Goal: Task Accomplishment & Management: Manage account settings

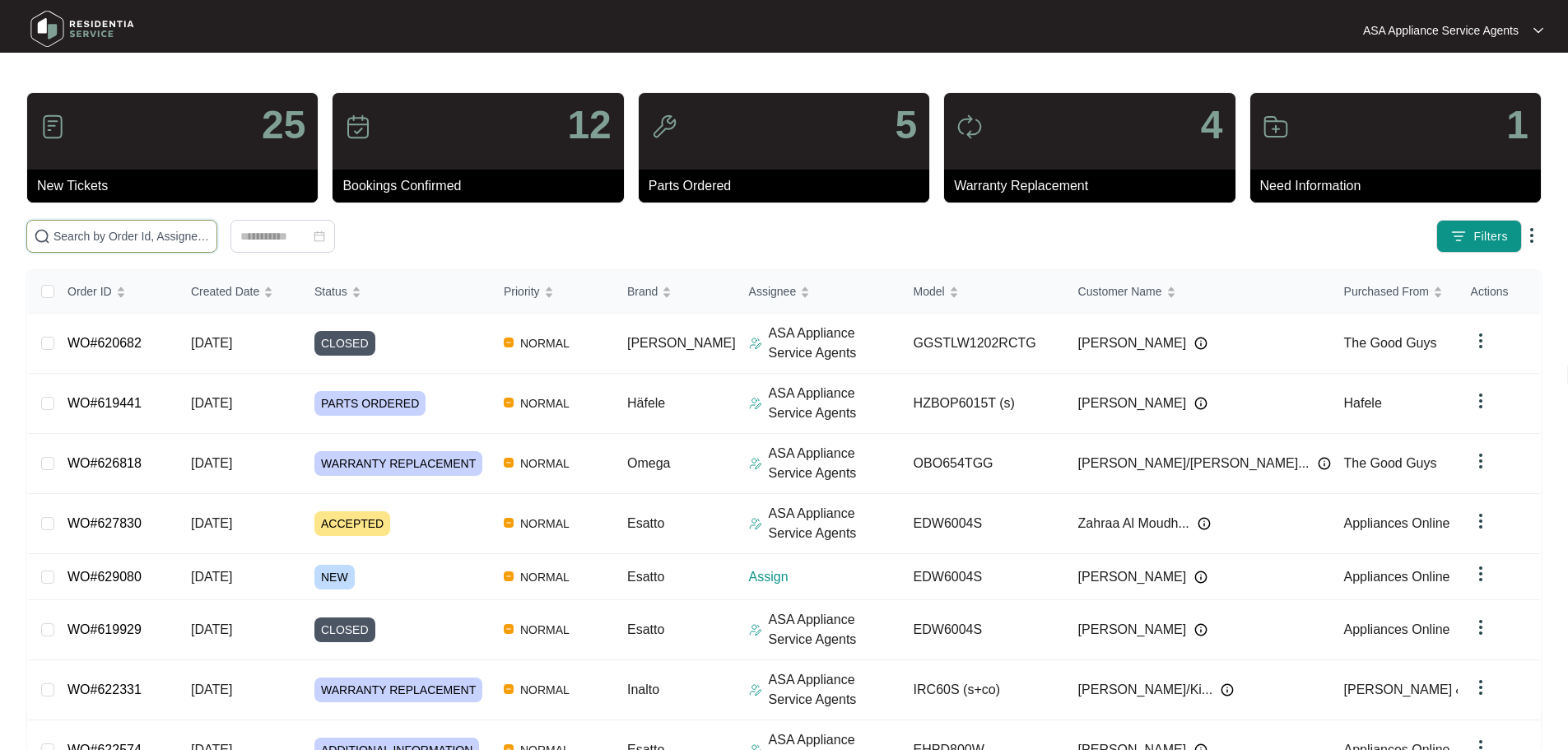
click at [210, 245] on input "text" at bounding box center [132, 237] width 157 height 18
paste input "627830"
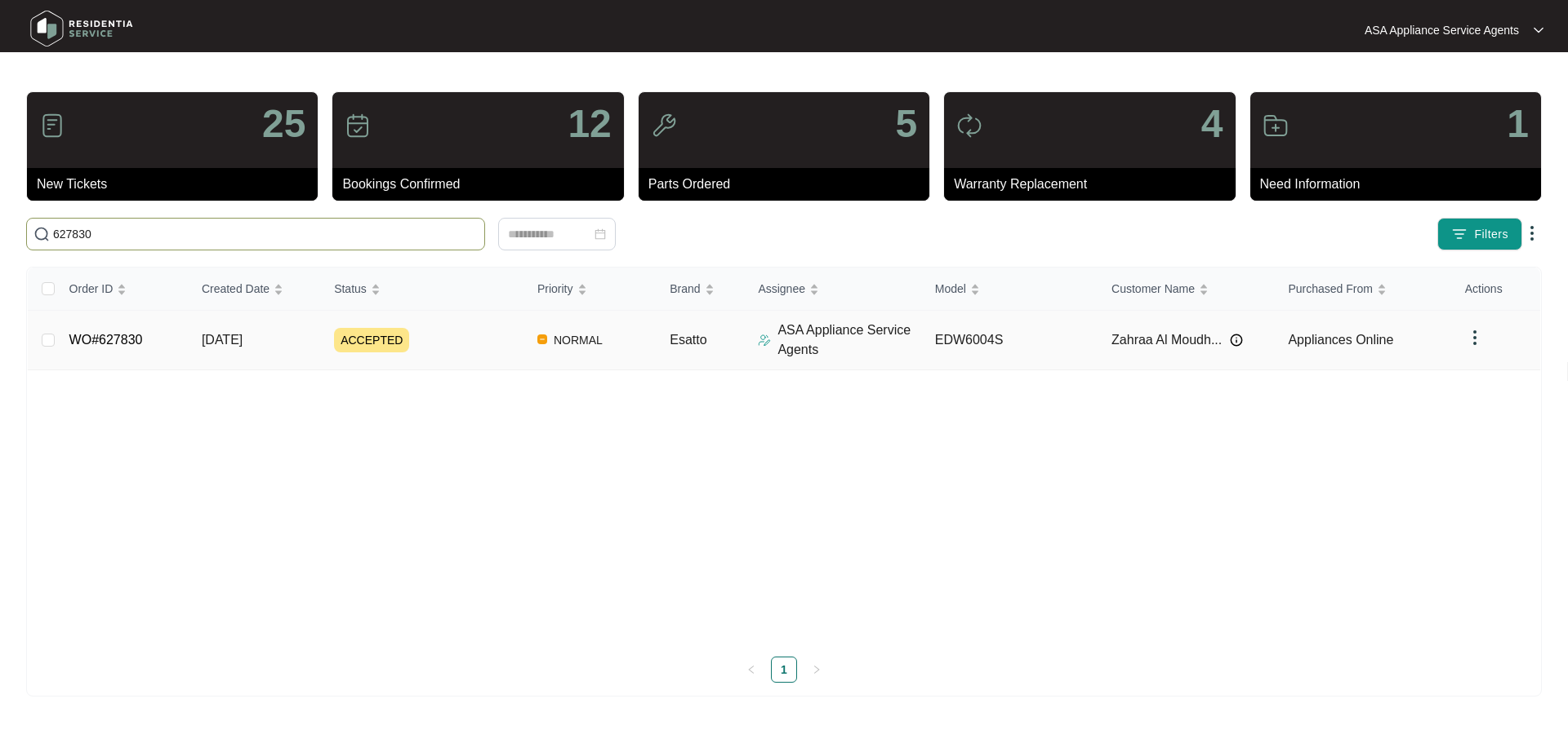
type input "627830"
click at [245, 319] on td "[DATE]" at bounding box center [255, 340] width 133 height 59
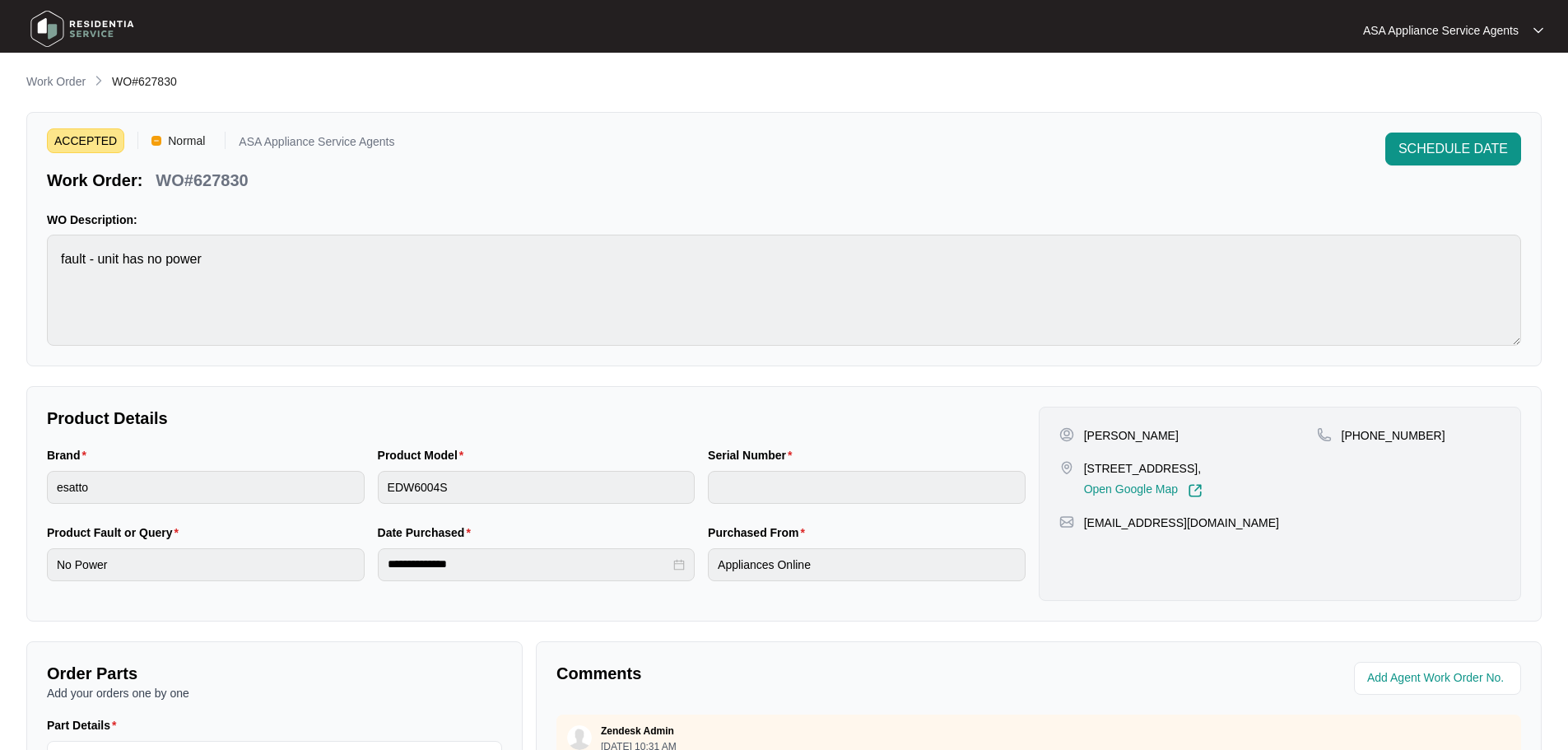
click at [228, 177] on p "WO#627830" at bounding box center [202, 180] width 92 height 23
copy p "627830"
click at [55, 64] on main "**********" at bounding box center [784, 546] width 1568 height 1093
click at [64, 74] on p "Work Order" at bounding box center [55, 81] width 59 height 16
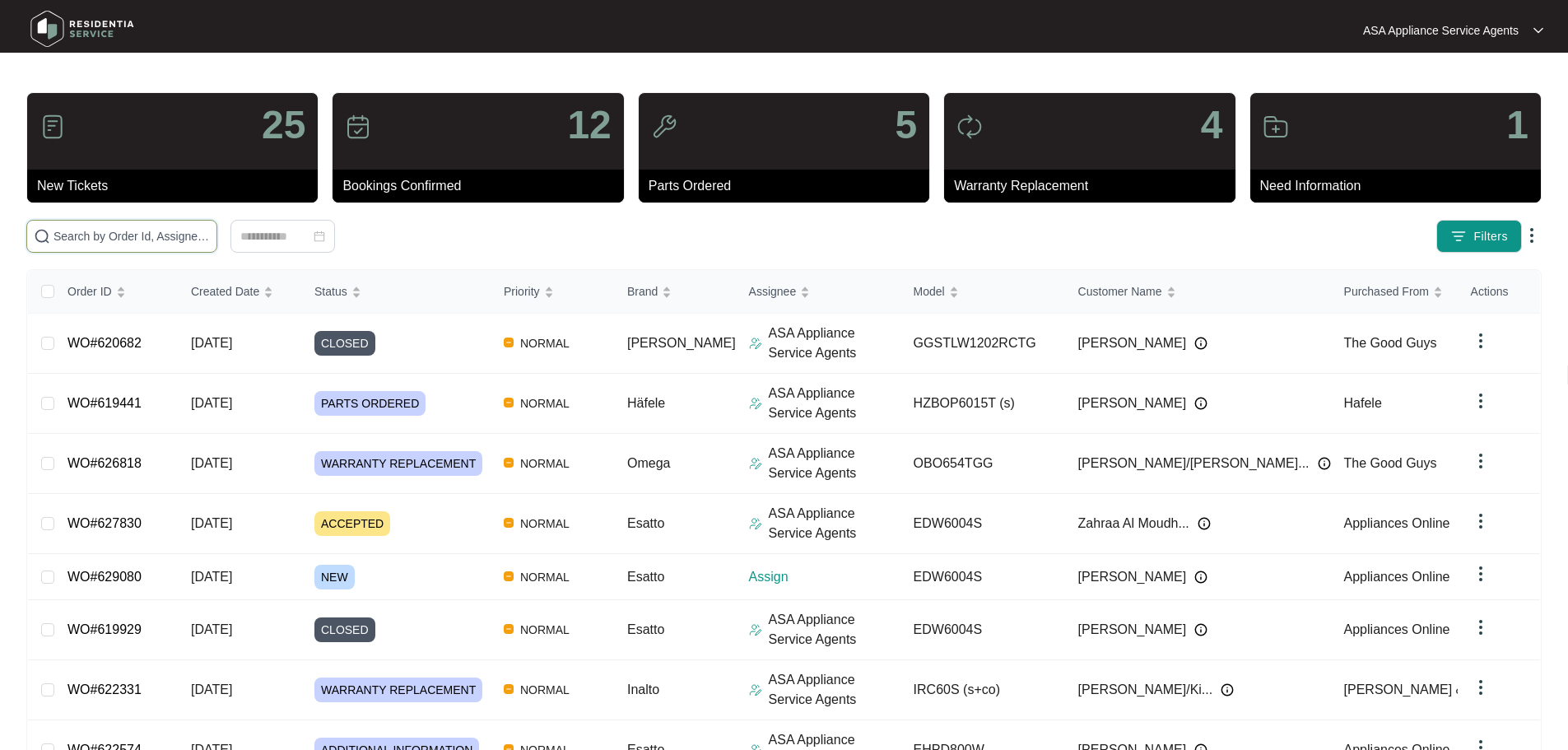
click at [183, 232] on input "text" at bounding box center [132, 237] width 157 height 18
paste input "629080"
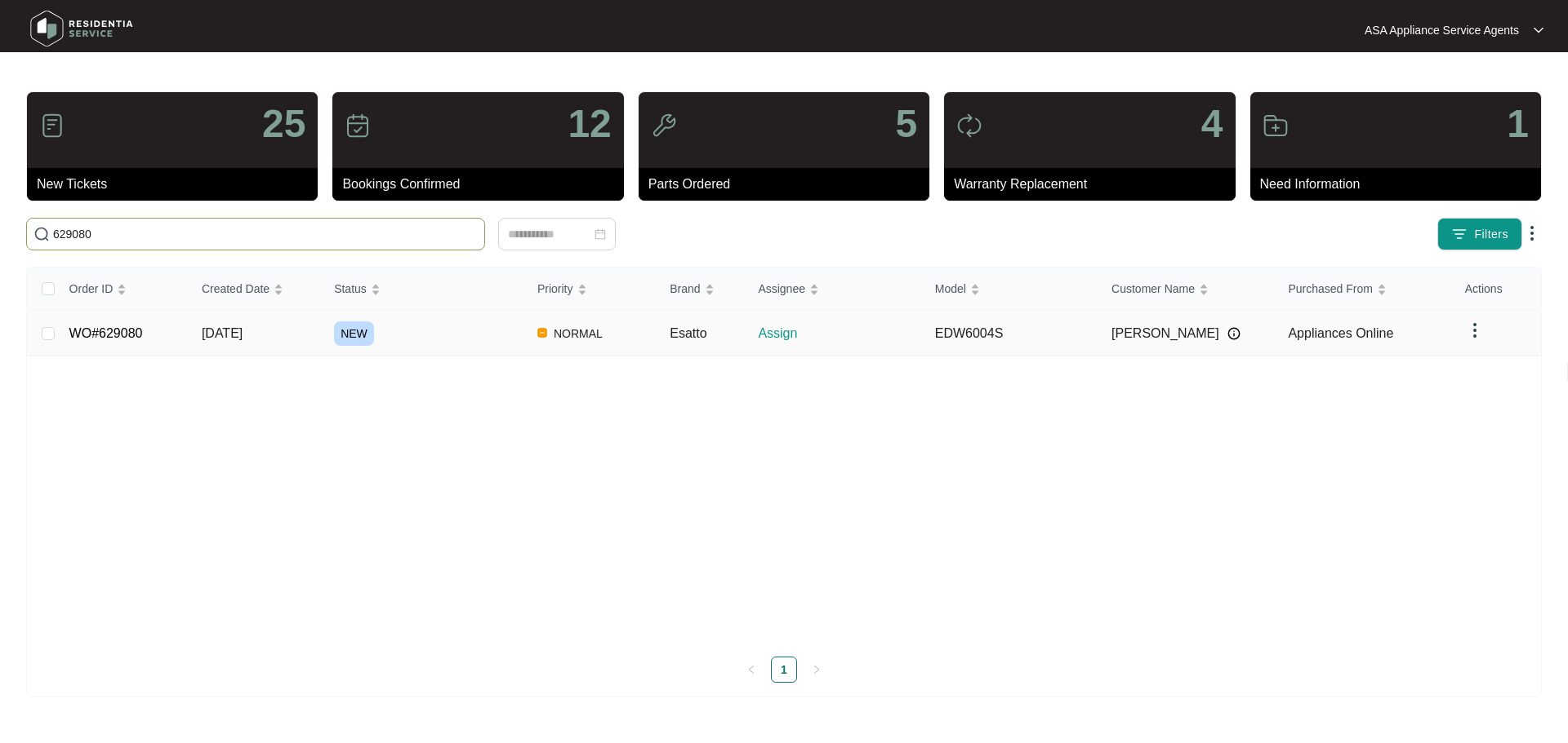
type input "629080"
click at [304, 339] on td "[DATE]" at bounding box center [255, 333] width 133 height 46
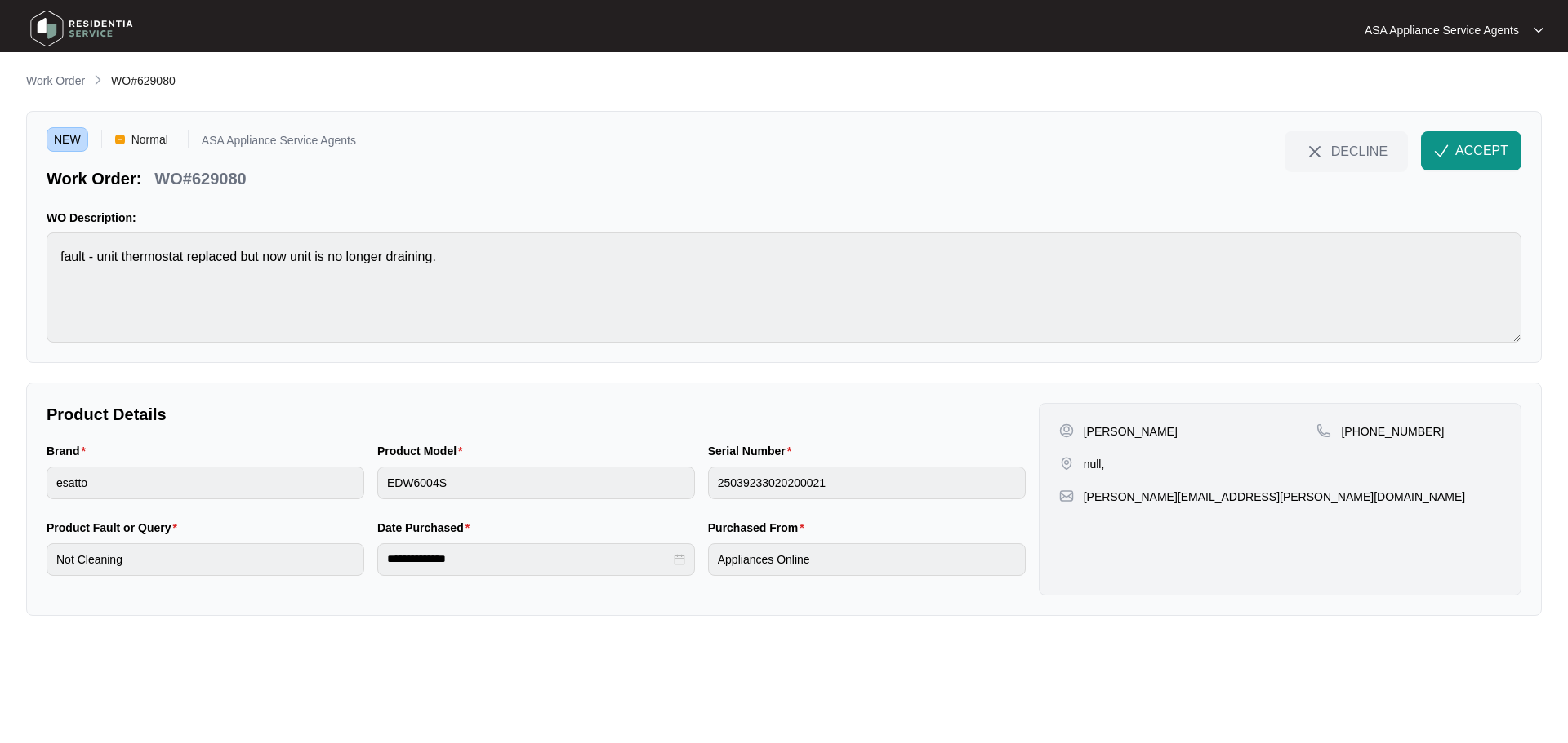
click at [1354, 427] on p "[PHONE_NUMBER]" at bounding box center [1392, 431] width 103 height 16
drag, startPoint x: 1360, startPoint y: 430, endPoint x: 1470, endPoint y: 439, distance: 110.4
click at [1470, 439] on div "[PHONE_NUMBER]" at bounding box center [1409, 431] width 184 height 16
copy p "419221080"
click at [0, 249] on html "**********" at bounding box center [784, 371] width 1568 height 743
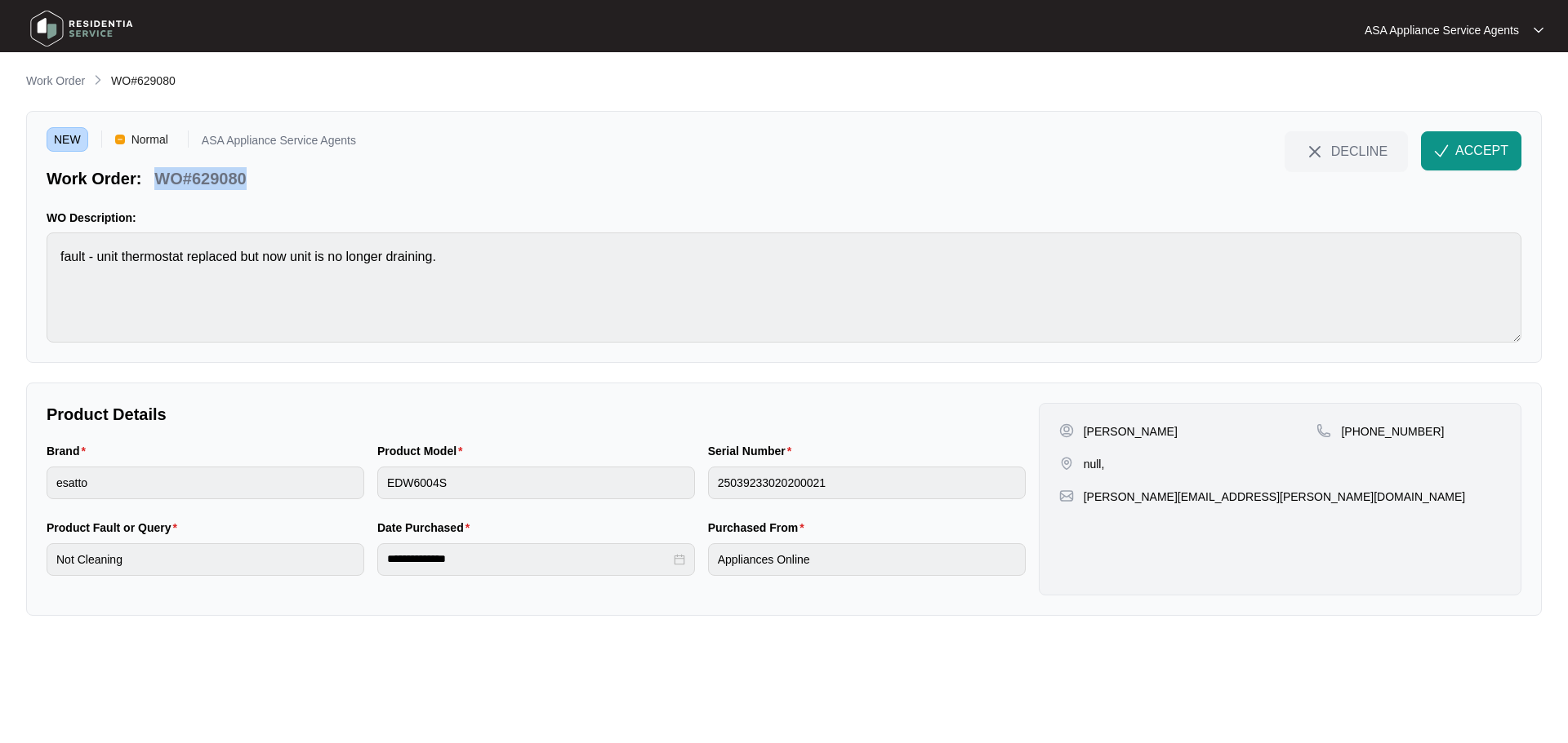
drag, startPoint x: 249, startPoint y: 180, endPoint x: 160, endPoint y: 176, distance: 89.1
click at [160, 176] on div "WO#629080" at bounding box center [200, 175] width 105 height 29
copy p "WO#629080"
click at [196, 486] on div "Brand esatto Product Model EDW6004S Serial Number 25039233020200021" at bounding box center [536, 481] width 992 height 77
click at [608, 490] on div "Brand esatto Product Model EDW6004S Serial Number 25039233020200021" at bounding box center [536, 481] width 992 height 77
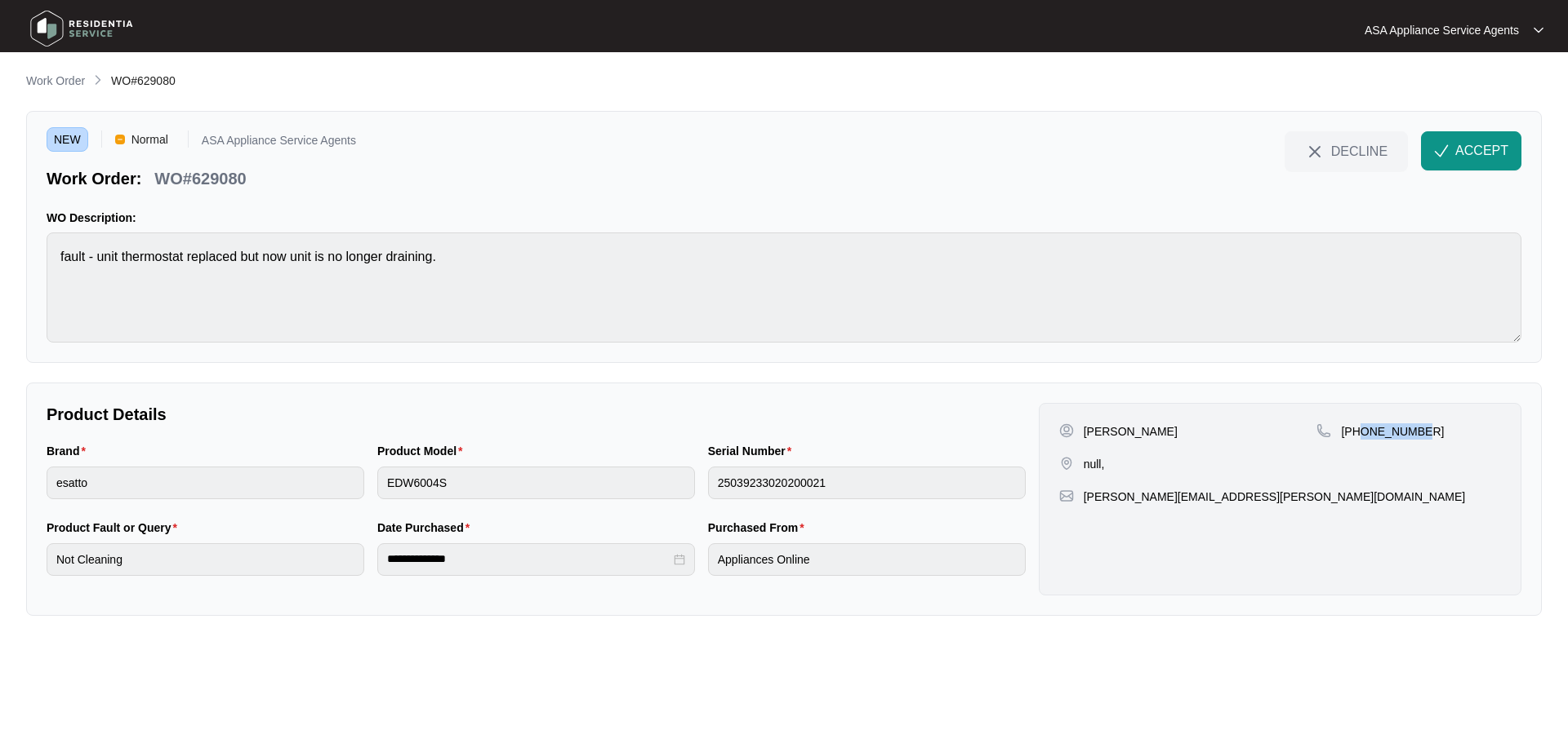
drag, startPoint x: 1362, startPoint y: 435, endPoint x: 1432, endPoint y: 437, distance: 70.0
click at [1432, 437] on div "[PHONE_NUMBER]" at bounding box center [1409, 431] width 184 height 16
copy p "419221080"
click at [1456, 156] on span "ACCEPT" at bounding box center [1482, 151] width 53 height 20
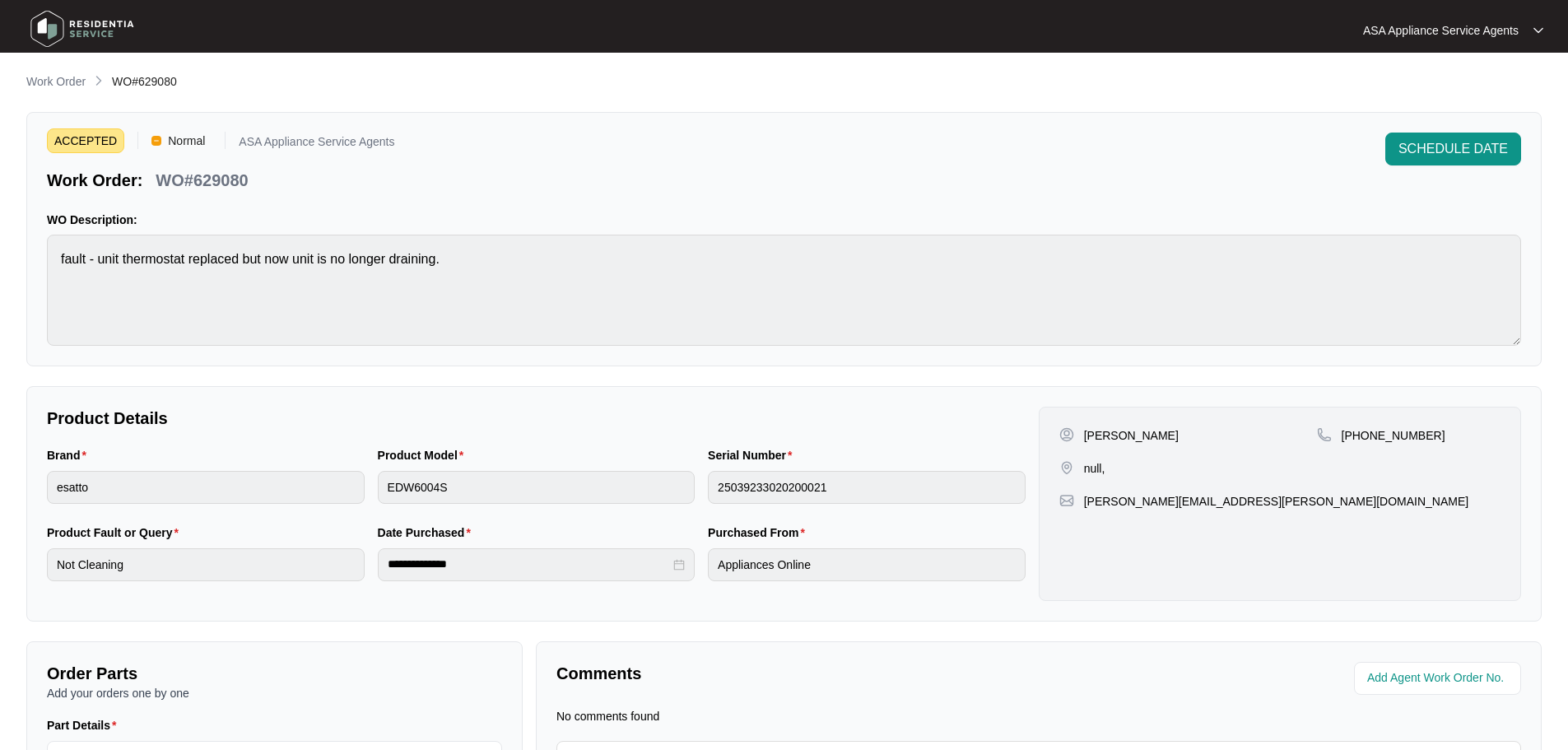
click at [105, 142] on span "ACCEPTED" at bounding box center [86, 141] width 78 height 25
click at [65, 78] on p "Work Order" at bounding box center [55, 81] width 59 height 16
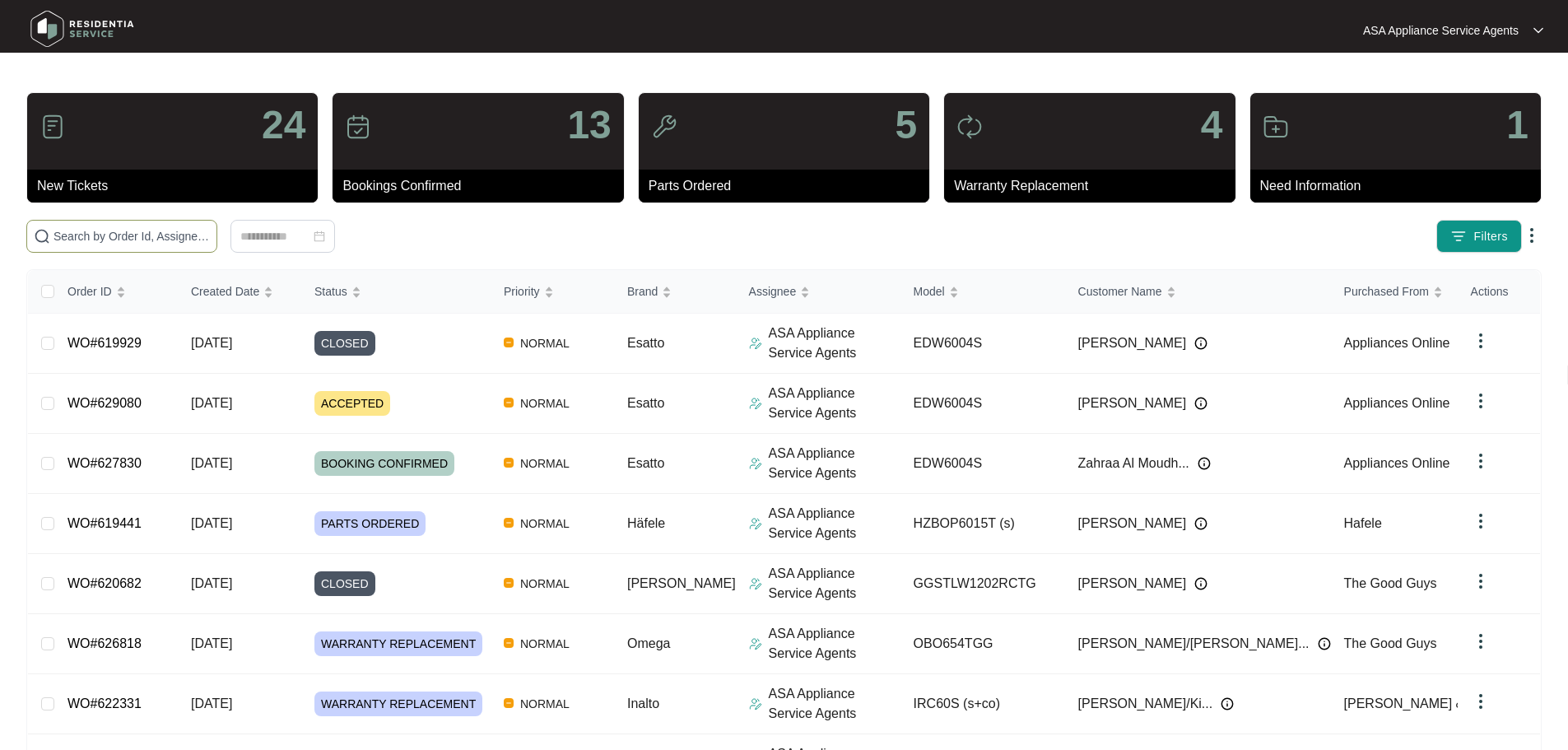
click at [209, 247] on span at bounding box center [121, 236] width 191 height 33
paste input "628965"
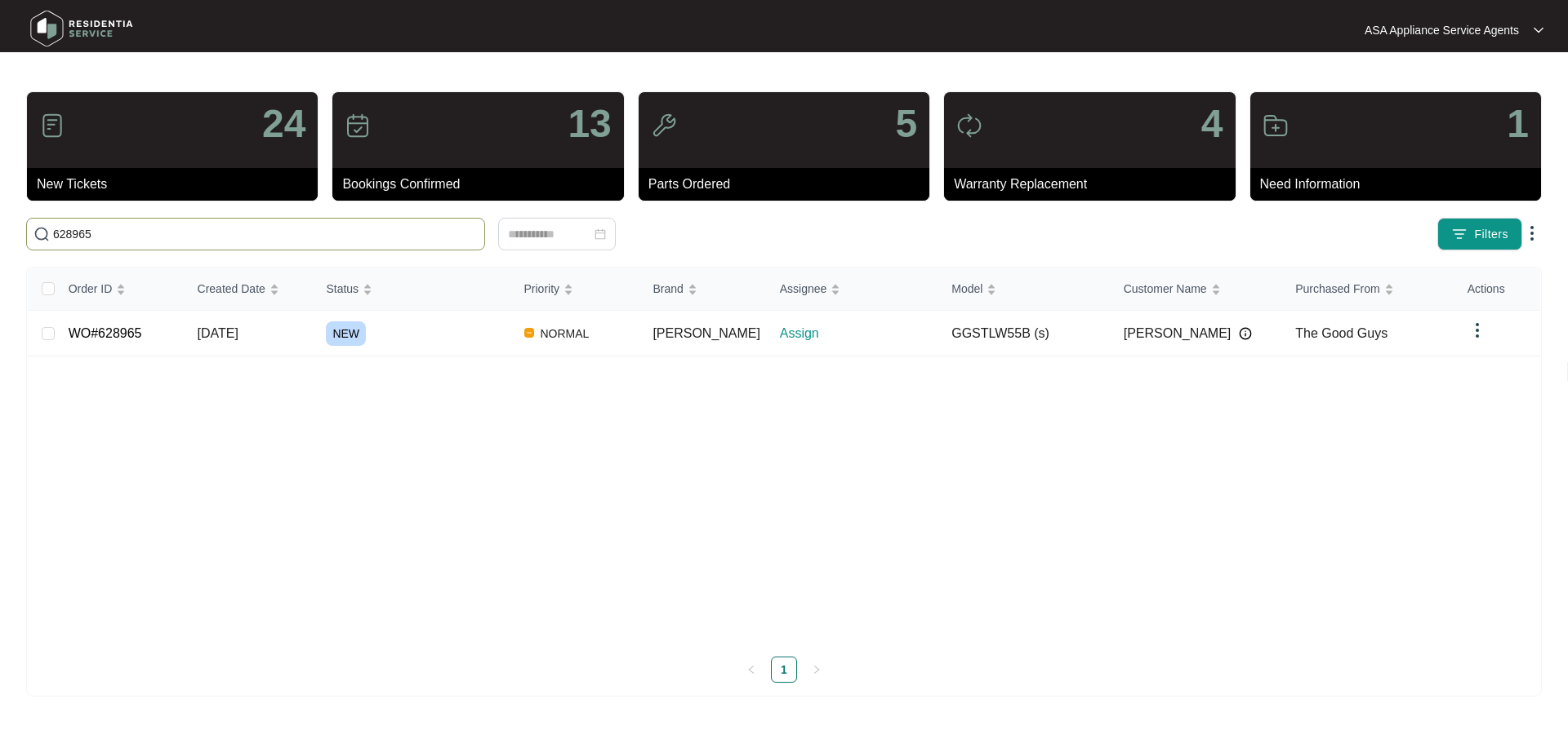
type input "628965"
click at [268, 317] on td "[DATE]" at bounding box center [248, 333] width 129 height 46
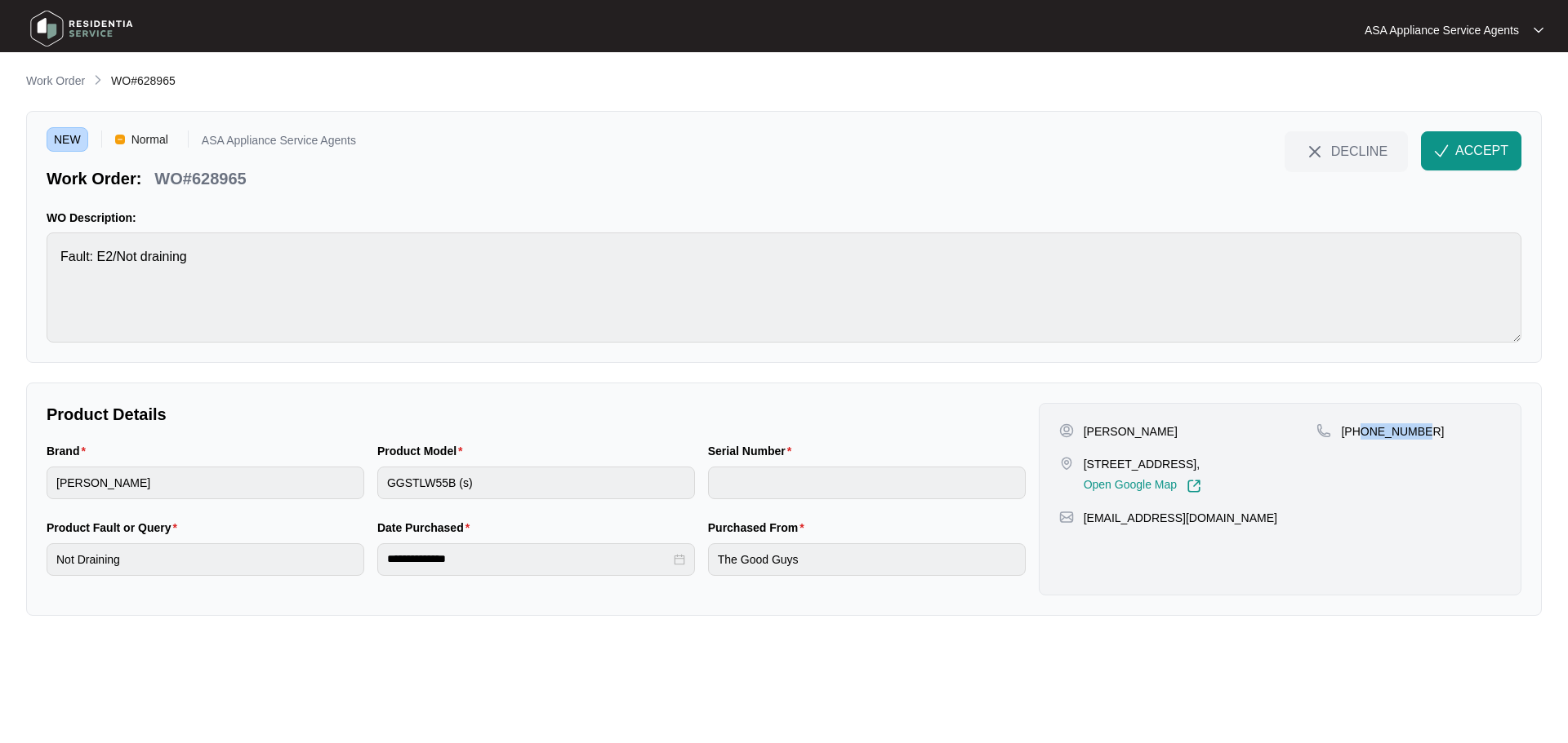
drag, startPoint x: 1361, startPoint y: 430, endPoint x: 1490, endPoint y: 430, distance: 129.0
click at [1494, 430] on div "[PHONE_NUMBER]" at bounding box center [1409, 431] width 184 height 16
copy p "430461577"
click at [1161, 426] on p "[PERSON_NAME]" at bounding box center [1129, 431] width 94 height 16
click at [1161, 427] on p "[PERSON_NAME]" at bounding box center [1129, 431] width 94 height 16
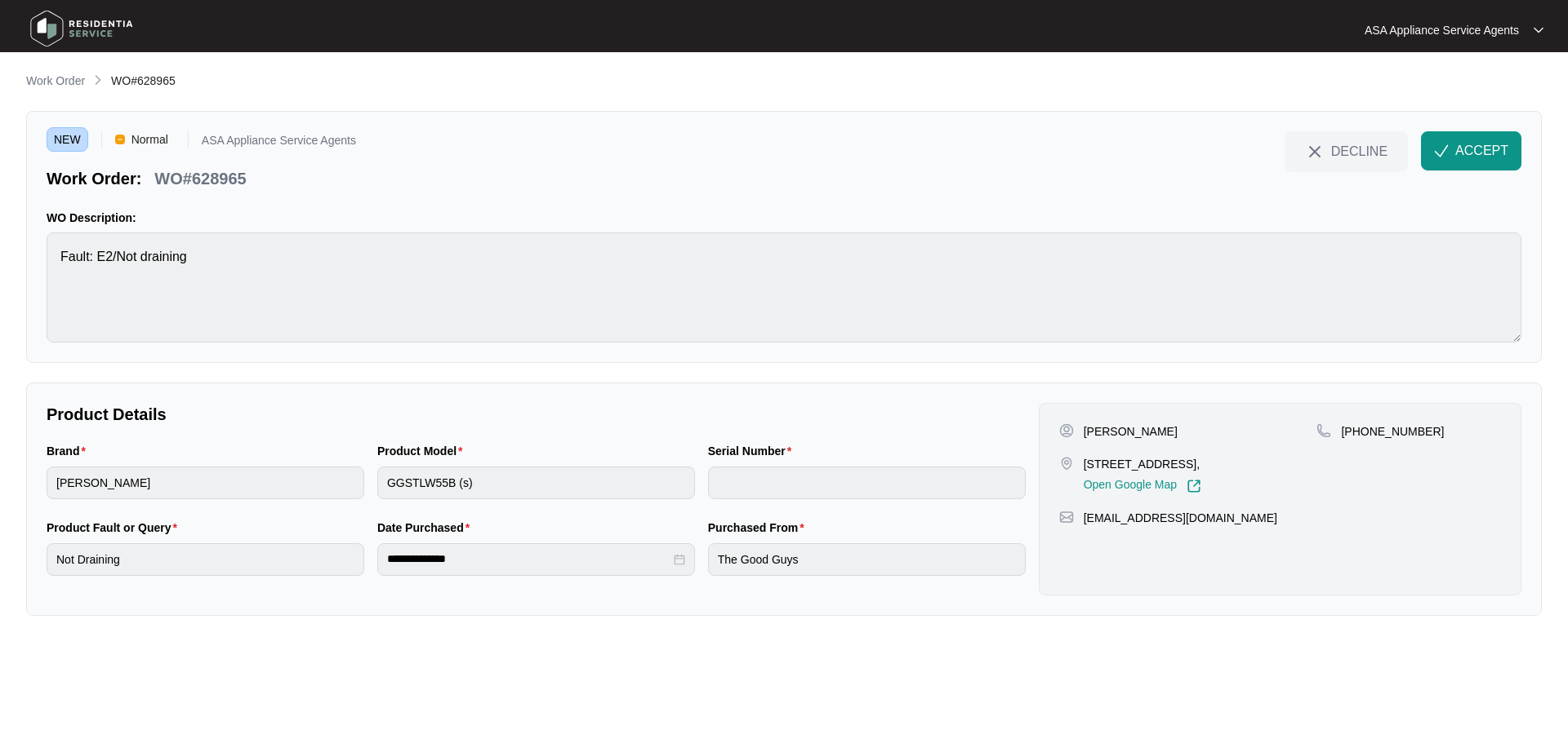
copy p "[PERSON_NAME]"
click at [1107, 428] on p "[PERSON_NAME]" at bounding box center [1129, 431] width 94 height 16
copy p "Niranjan"
drag, startPoint x: 1084, startPoint y: 459, endPoint x: 1182, endPoint y: 463, distance: 98.1
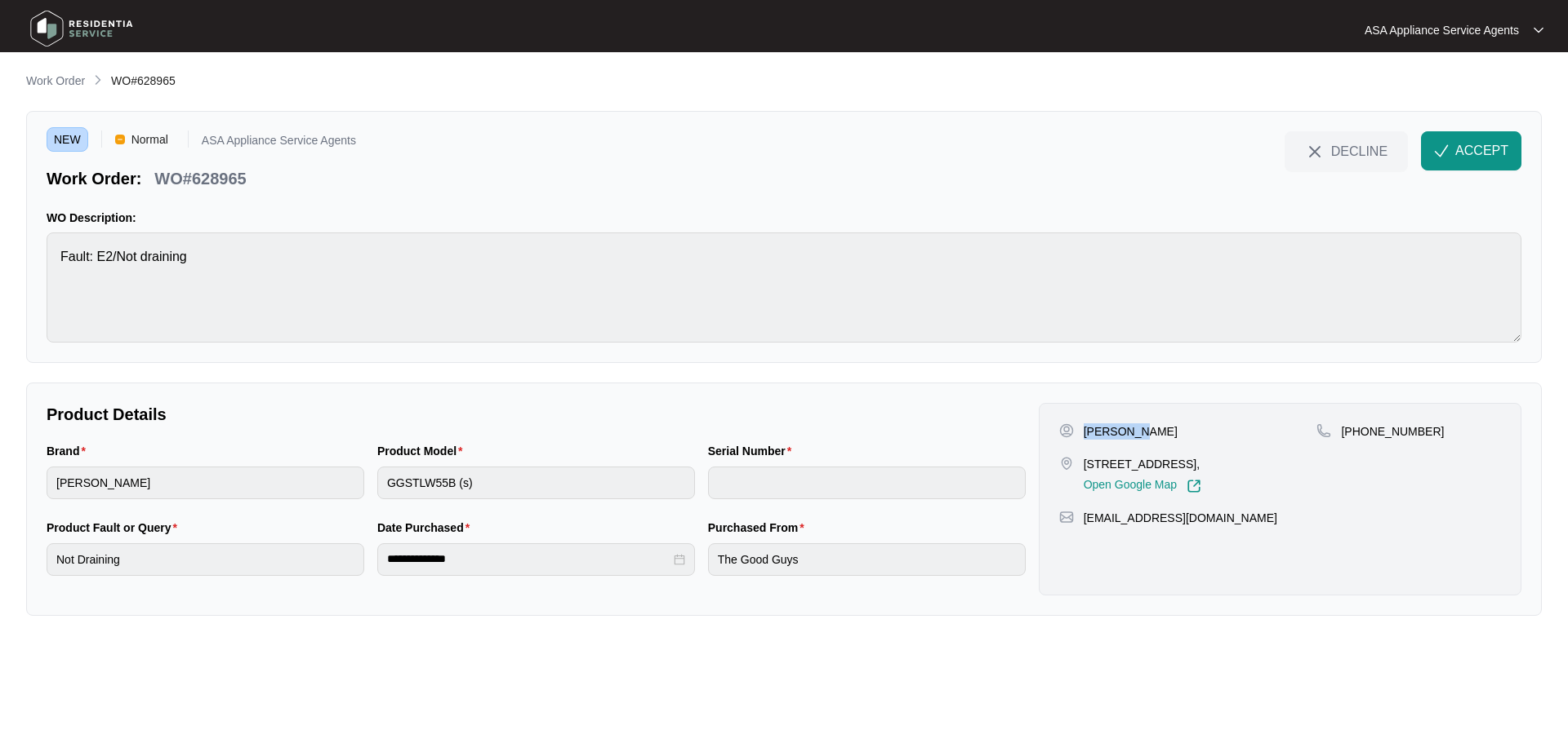
click at [1182, 463] on p "[STREET_ADDRESS]," at bounding box center [1141, 464] width 118 height 16
copy p "365 [GEOGRAPHIC_DATA]"
drag, startPoint x: 1202, startPoint y: 520, endPoint x: 1075, endPoint y: 519, distance: 127.0
click at [1075, 519] on div "[EMAIL_ADDRESS][DOMAIN_NAME]" at bounding box center [1280, 517] width 441 height 16
copy div "[EMAIL_ADDRESS][DOMAIN_NAME]"
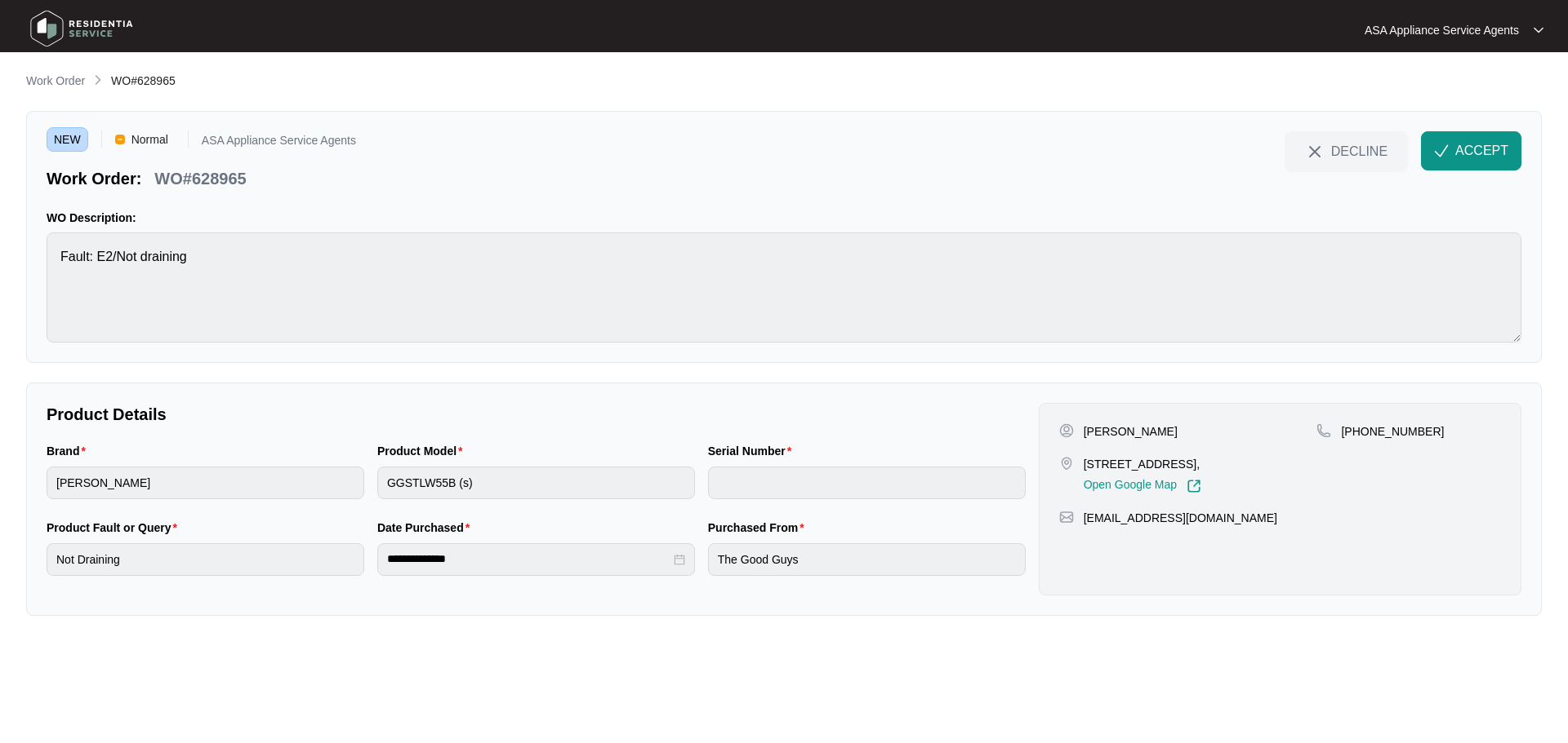
click at [0, 242] on html "**********" at bounding box center [784, 371] width 1568 height 743
drag, startPoint x: 249, startPoint y: 174, endPoint x: 156, endPoint y: 179, distance: 93.1
click at [156, 179] on div "WO#628965" at bounding box center [200, 175] width 105 height 29
copy p "WO#628965"
click at [298, 485] on div "Brand [PERSON_NAME] Product Model GGSTLW55B (s) Serial Number" at bounding box center [536, 481] width 992 height 77
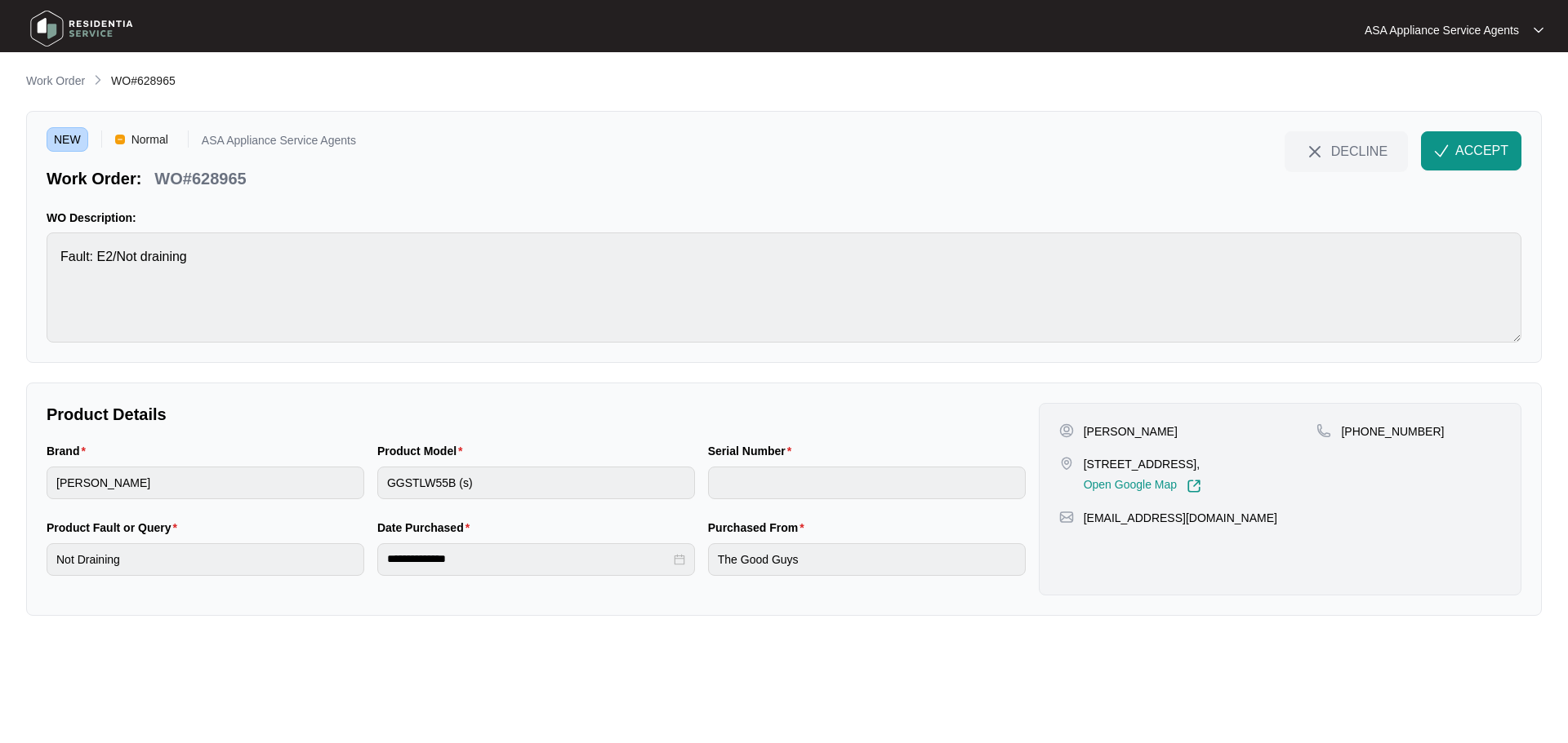
click at [1493, 122] on div "NEW Normal ASA Appliance Service Agents Work Order: WO#628965 DECLINE ACCEPT WO…" at bounding box center [783, 236] width 1516 height 252
click at [1479, 157] on span "ACCEPT" at bounding box center [1482, 151] width 53 height 20
